Goal: Information Seeking & Learning: Understand process/instructions

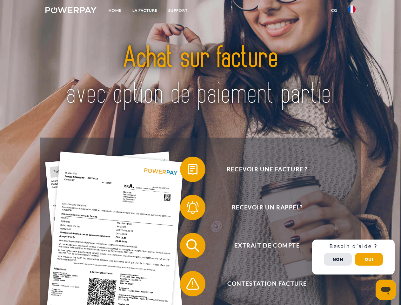
click at [71, 11] on img at bounding box center [70, 10] width 51 height 6
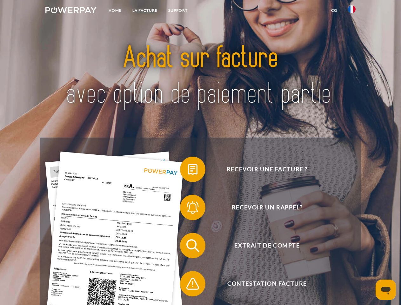
click at [352, 11] on img at bounding box center [352, 9] width 8 height 8
click at [334, 10] on link "CG" at bounding box center [334, 10] width 17 height 11
click at [188, 170] on span at bounding box center [183, 169] width 32 height 32
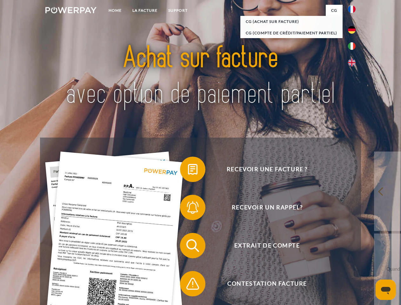
click at [188, 208] on span at bounding box center [183, 207] width 32 height 32
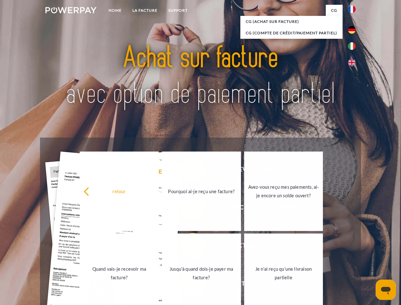
click at [188, 247] on link "Jusqu'à quand dois-je payer ma facture?" at bounding box center [201, 272] width 79 height 79
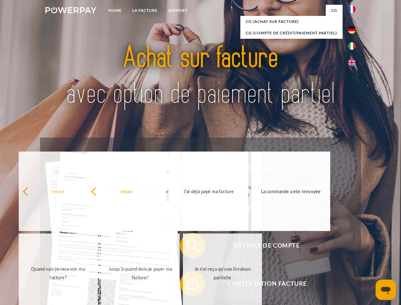
click at [188, 285] on span at bounding box center [183, 284] width 32 height 32
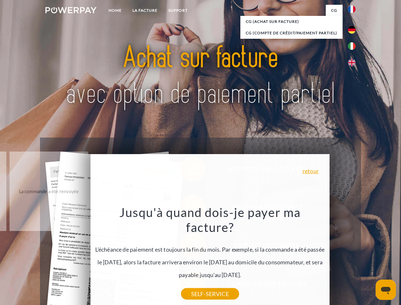
click at [353, 257] on div "Recevoir une facture ? Recevoir un rappel? Extrait de compte retour" at bounding box center [200, 264] width 321 height 254
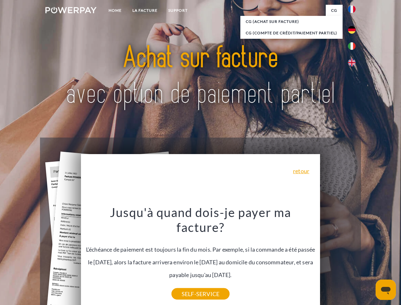
click at [338, 258] on span "Extrait de compte" at bounding box center [266, 245] width 155 height 25
click at [369, 259] on header "Home LA FACTURE Support" at bounding box center [200, 219] width 401 height 438
